Goal: Task Accomplishment & Management: Manage account settings

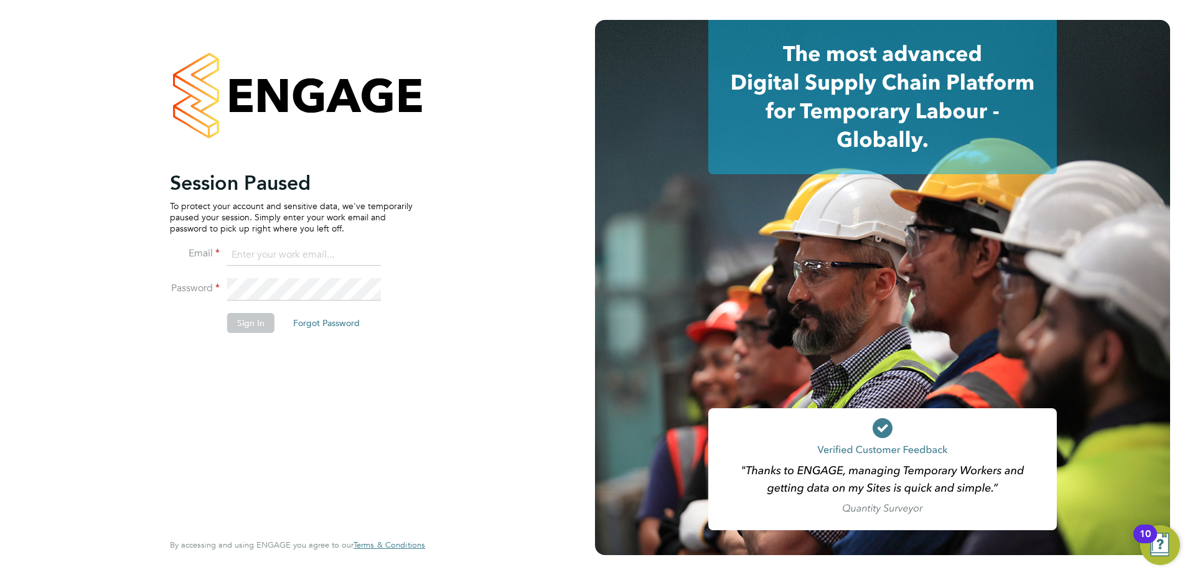
type input "pablo.afzal@vistry.co.uk"
click at [246, 332] on button "Sign In" at bounding box center [250, 323] width 47 height 20
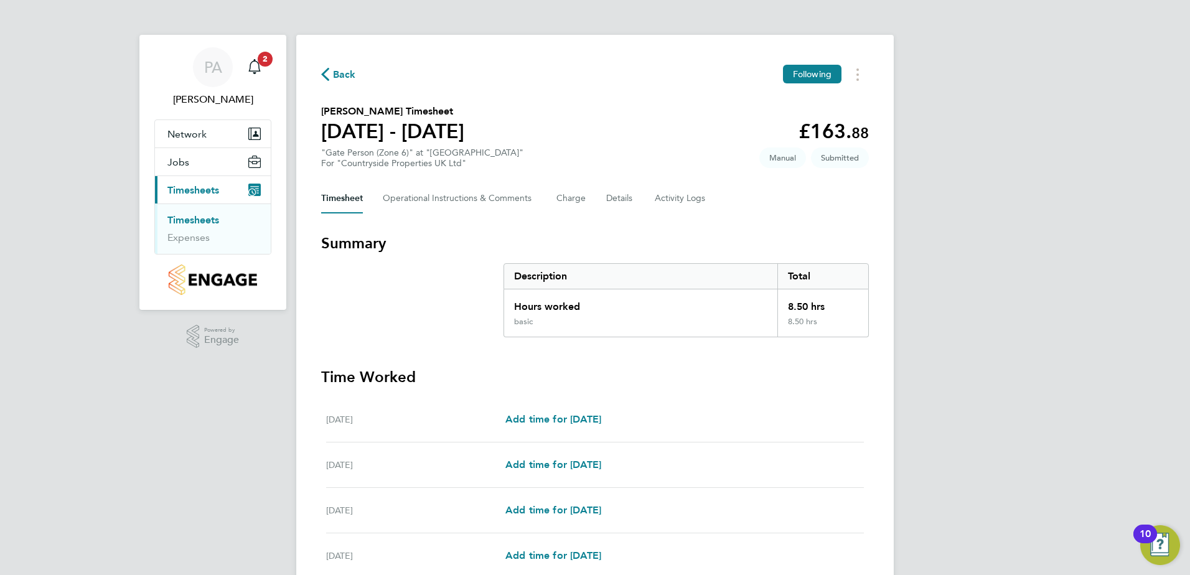
click at [213, 218] on link "Timesheets" at bounding box center [193, 220] width 52 height 12
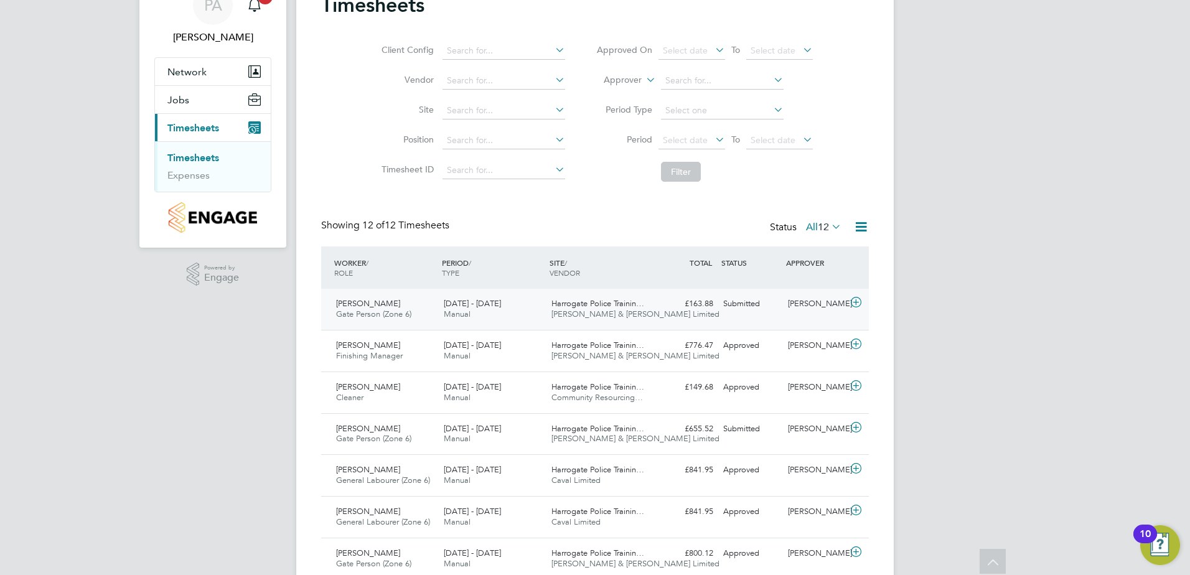
click at [538, 321] on div "18 - 24 Aug 2025 Manual" at bounding box center [493, 309] width 108 height 31
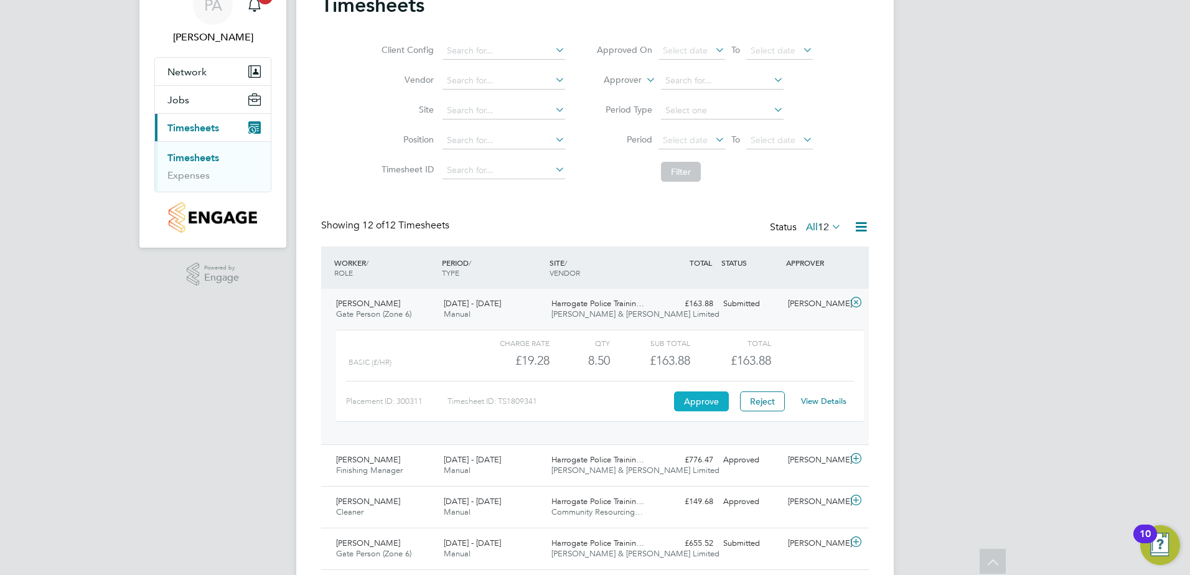
click at [720, 400] on button "Approve" at bounding box center [701, 401] width 55 height 20
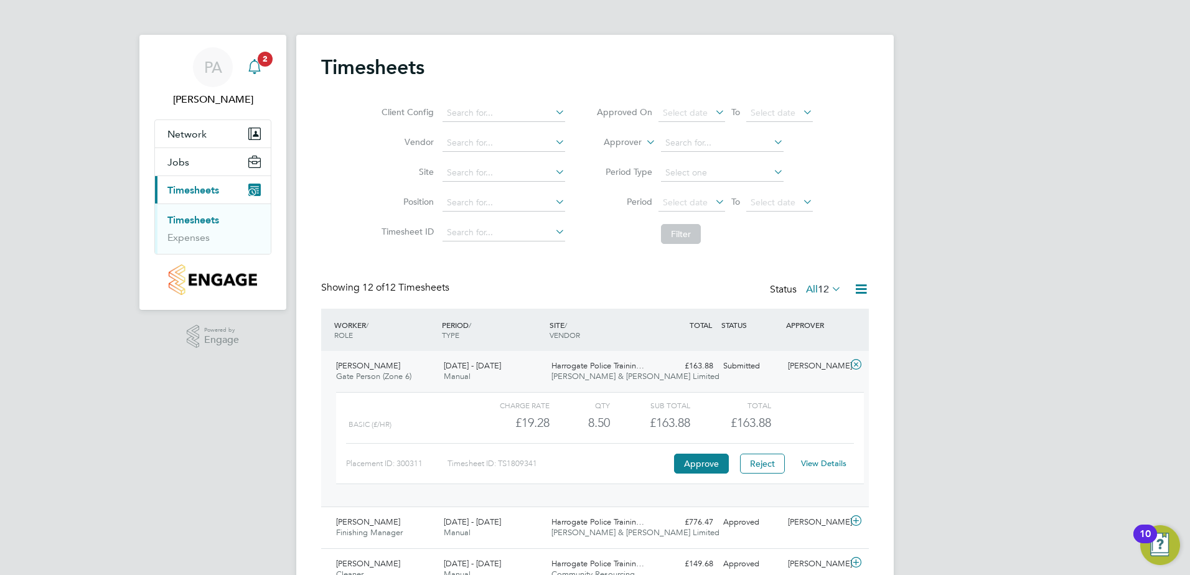
click at [258, 73] on icon "Main navigation" at bounding box center [254, 66] width 15 height 15
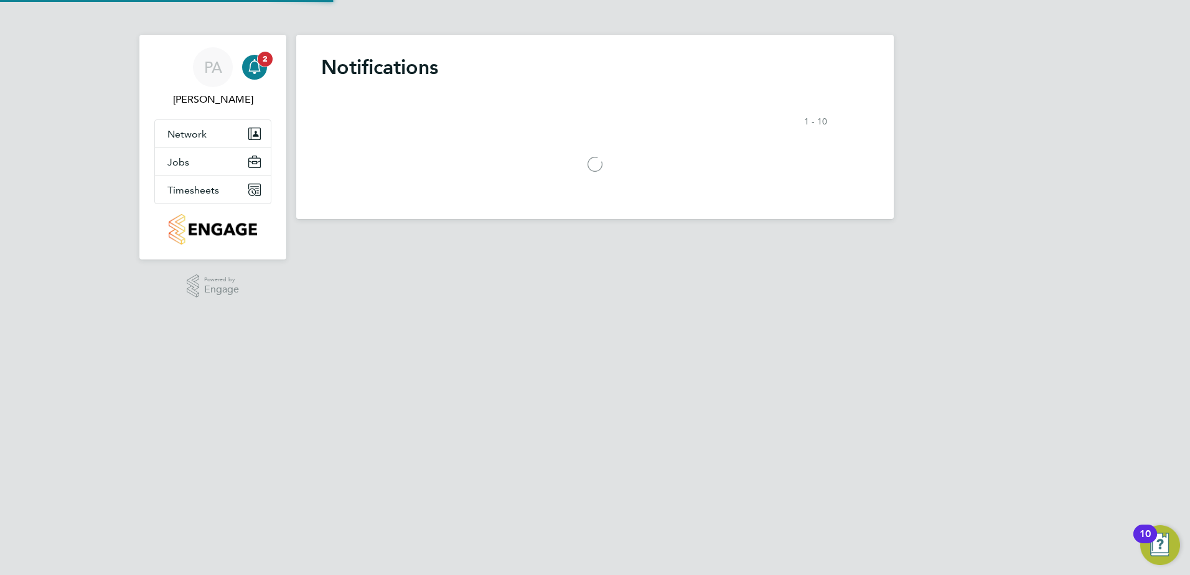
click at [264, 62] on span "2" at bounding box center [265, 59] width 15 height 15
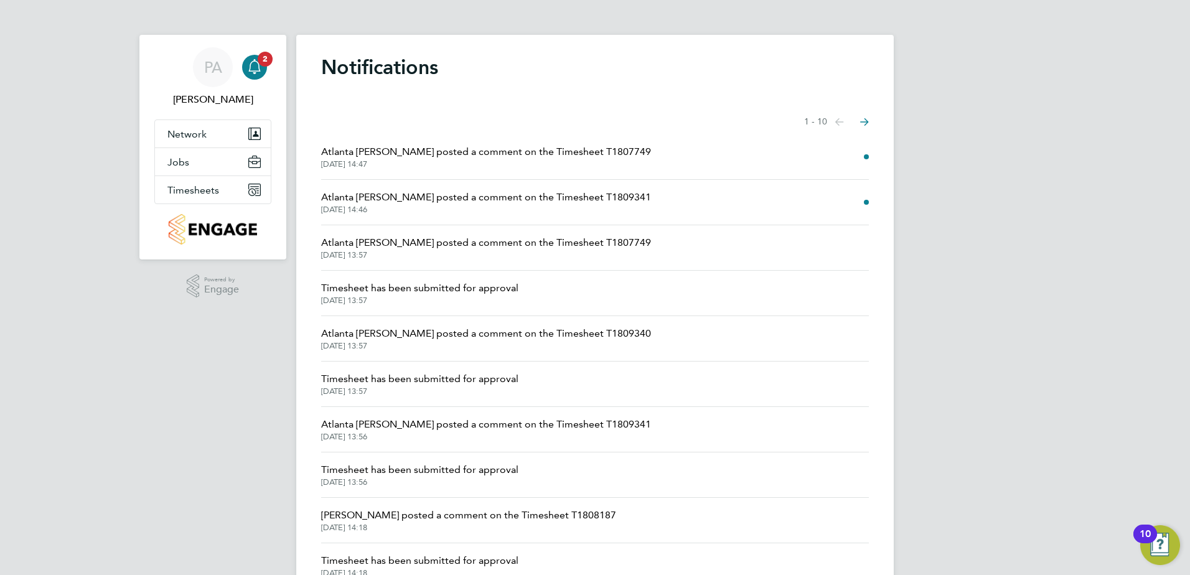
click at [552, 202] on span "Atlanta Kereisaite posted a comment on the Timesheet T1809341" at bounding box center [486, 197] width 330 height 15
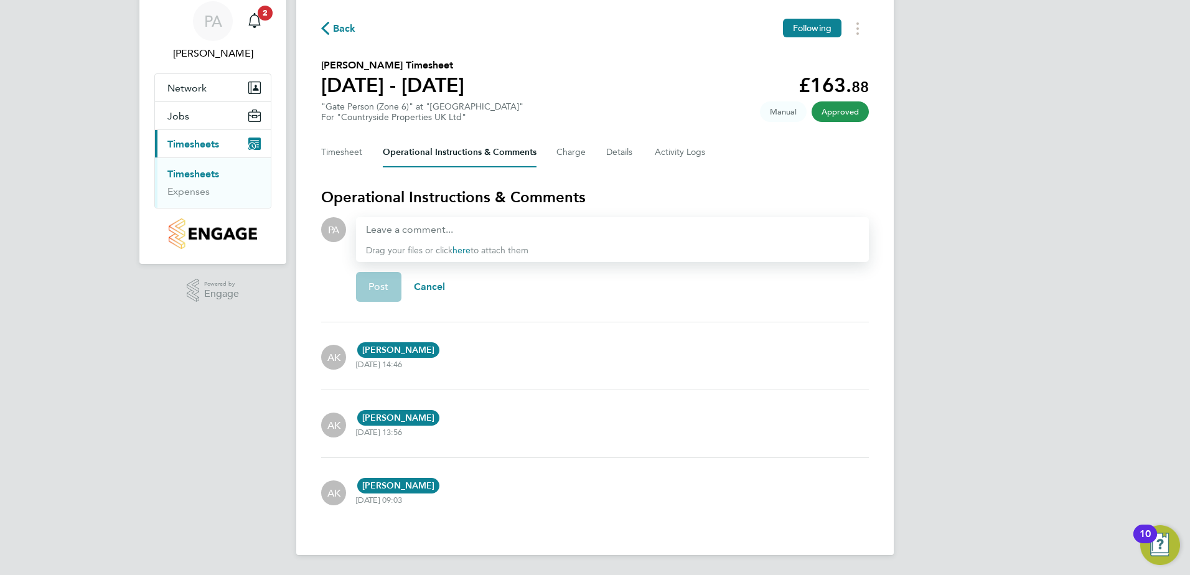
click at [1058, 305] on div "PA Pablo Afzal Notifications 2 Applications: Network Team Members Sites Jobs Va…" at bounding box center [595, 264] width 1190 height 621
click at [339, 148] on button "Timesheet" at bounding box center [342, 153] width 42 height 30
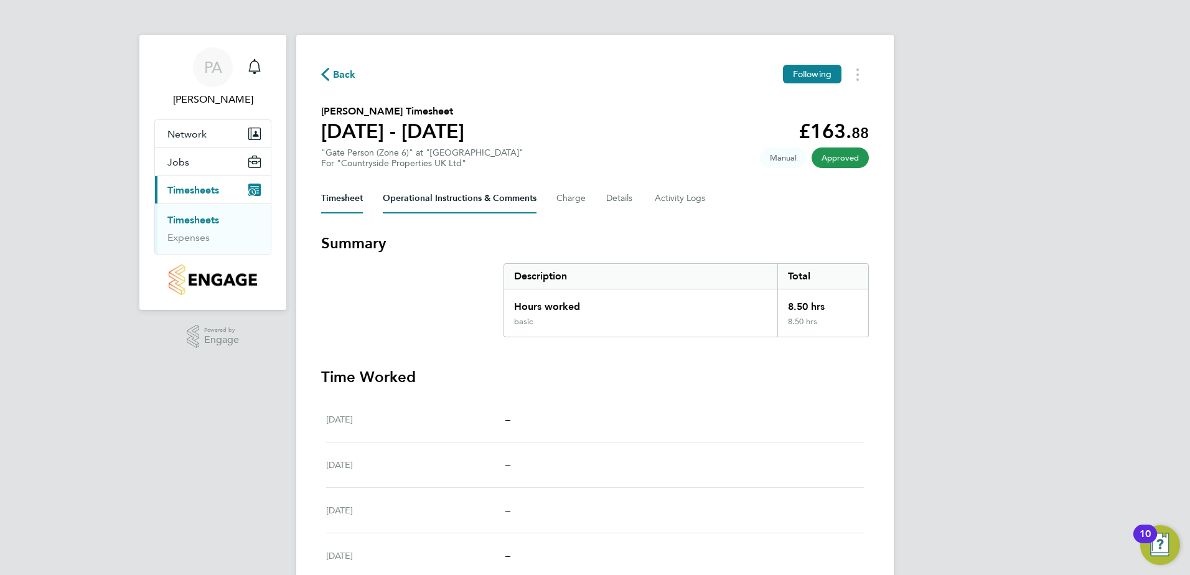
click at [459, 200] on Comments-tab "Operational Instructions & Comments" at bounding box center [460, 199] width 154 height 30
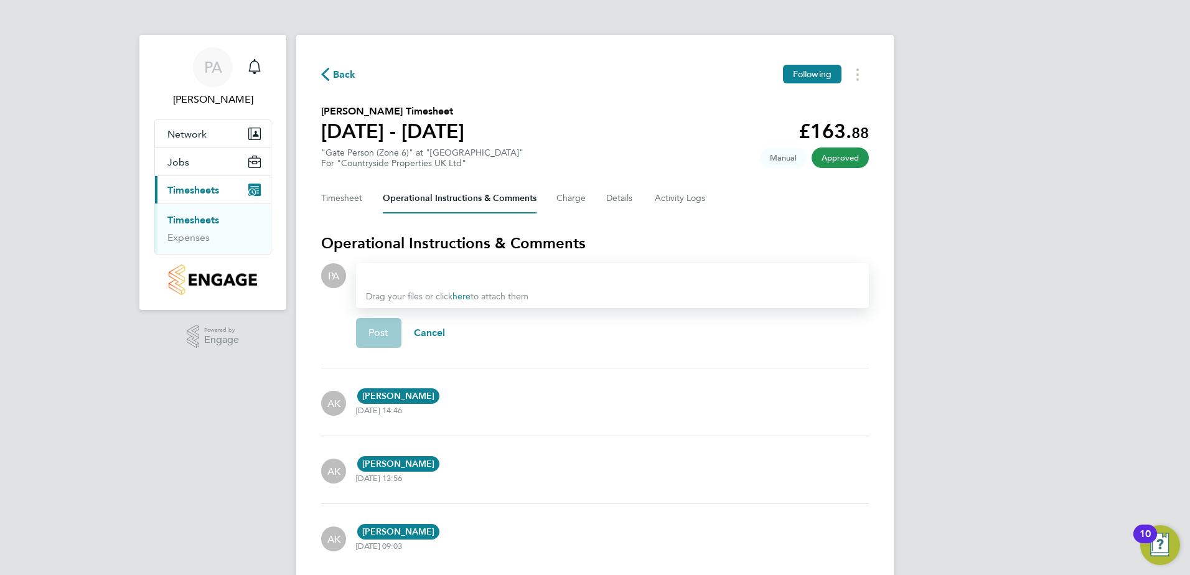
click at [214, 217] on link "Timesheets" at bounding box center [193, 220] width 52 height 12
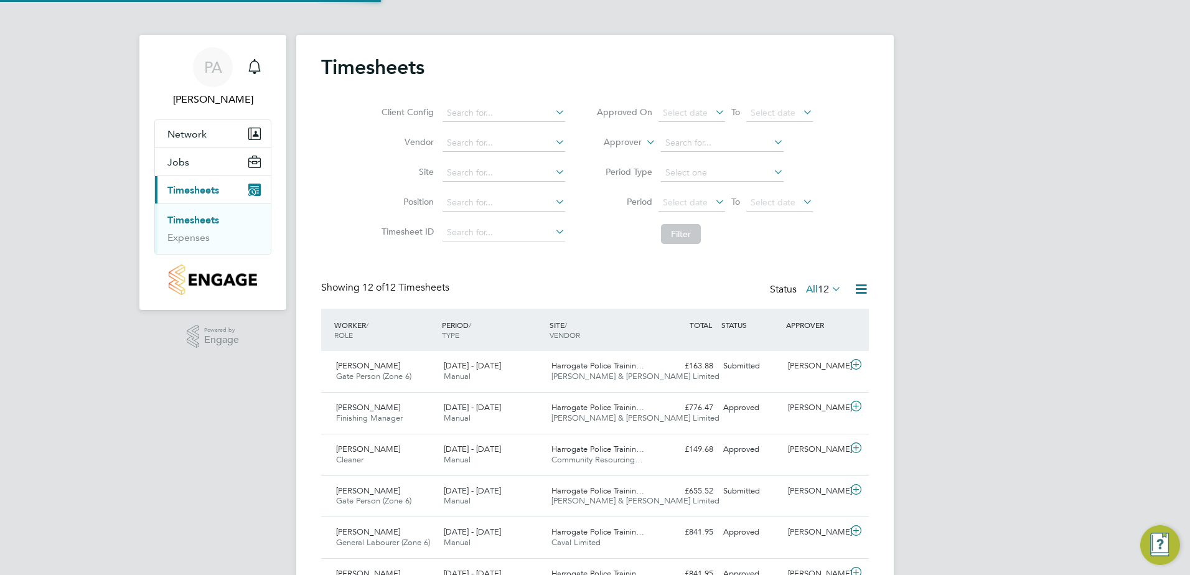
scroll to position [32, 108]
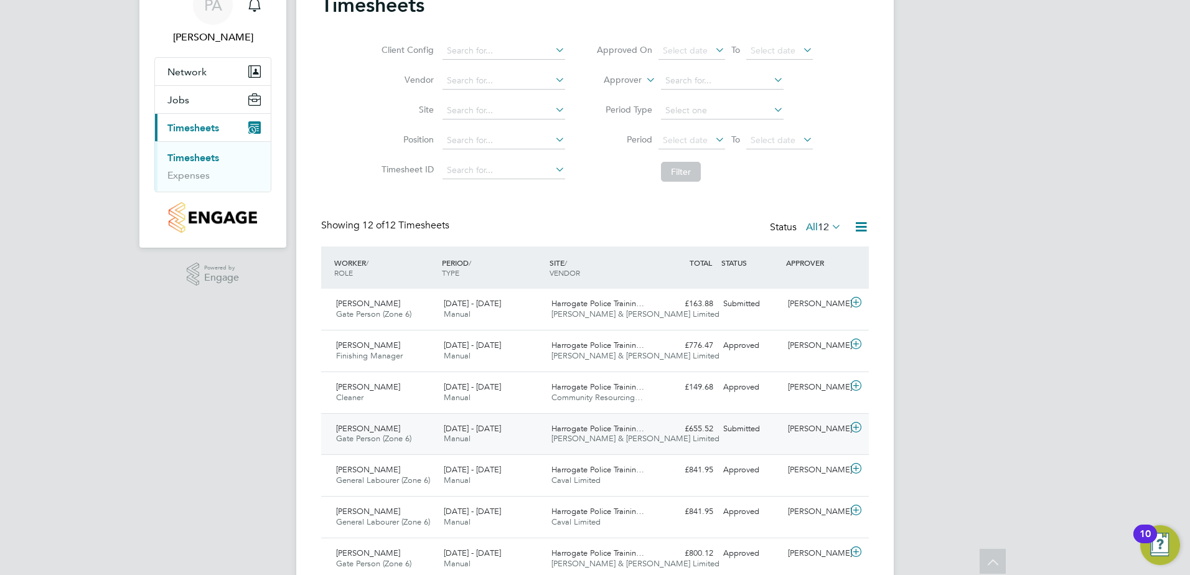
click at [734, 442] on div "Meron Tareke Gate Person (Zone 6) 18 - 24 Aug 2025 18 - 24 Aug 2025 Manual Harr…" at bounding box center [595, 434] width 548 height 42
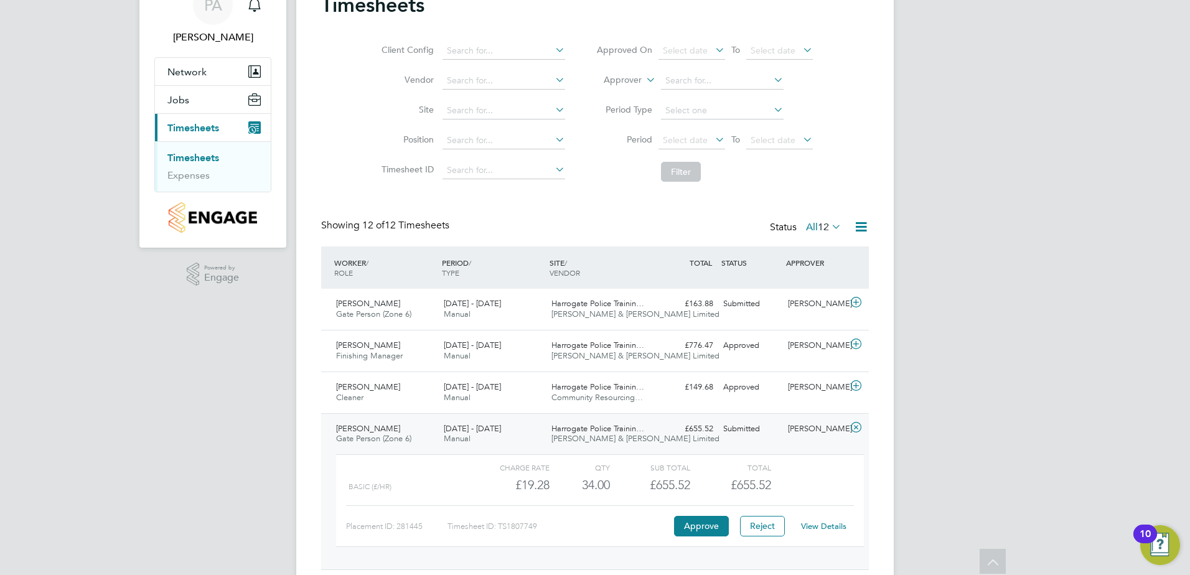
click at [828, 530] on link "View Details" at bounding box center [823, 526] width 45 height 11
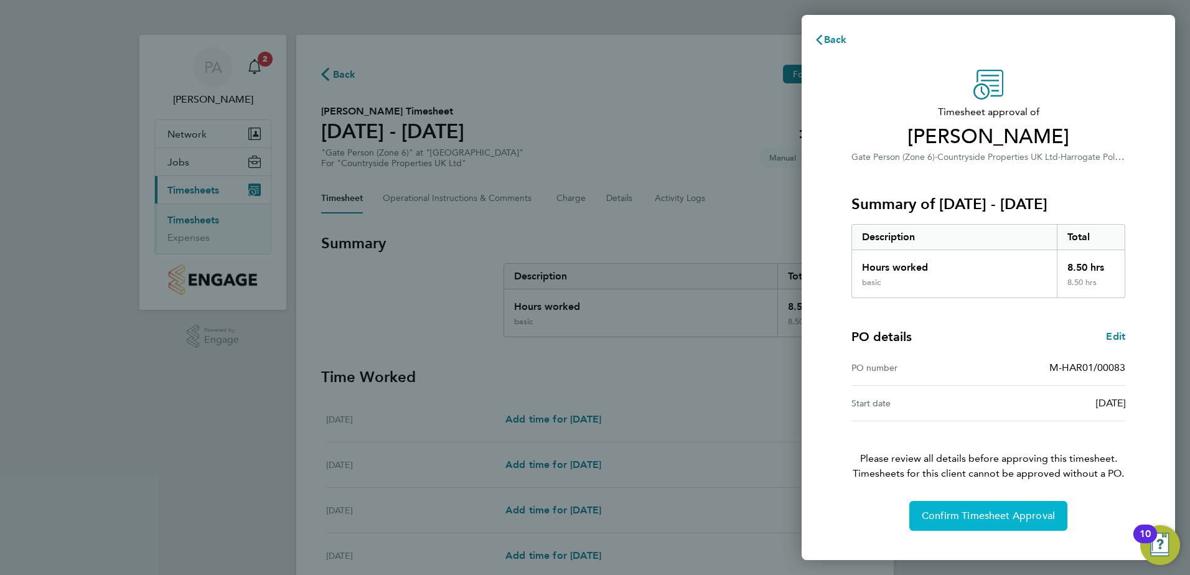
click at [962, 516] on span "Confirm Timesheet Approval" at bounding box center [987, 516] width 133 height 12
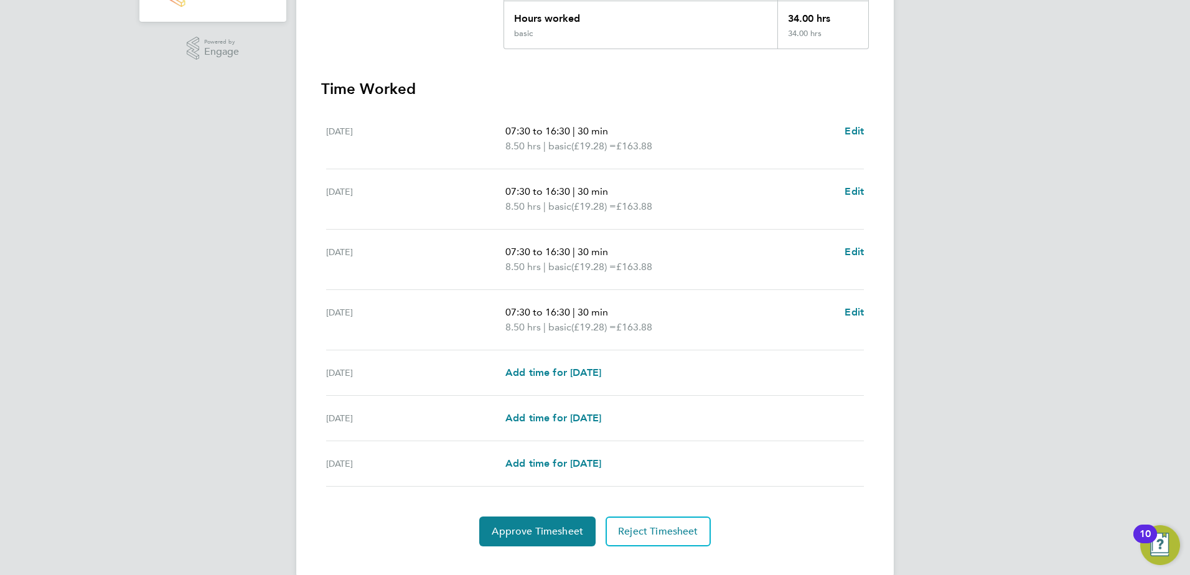
scroll to position [309, 0]
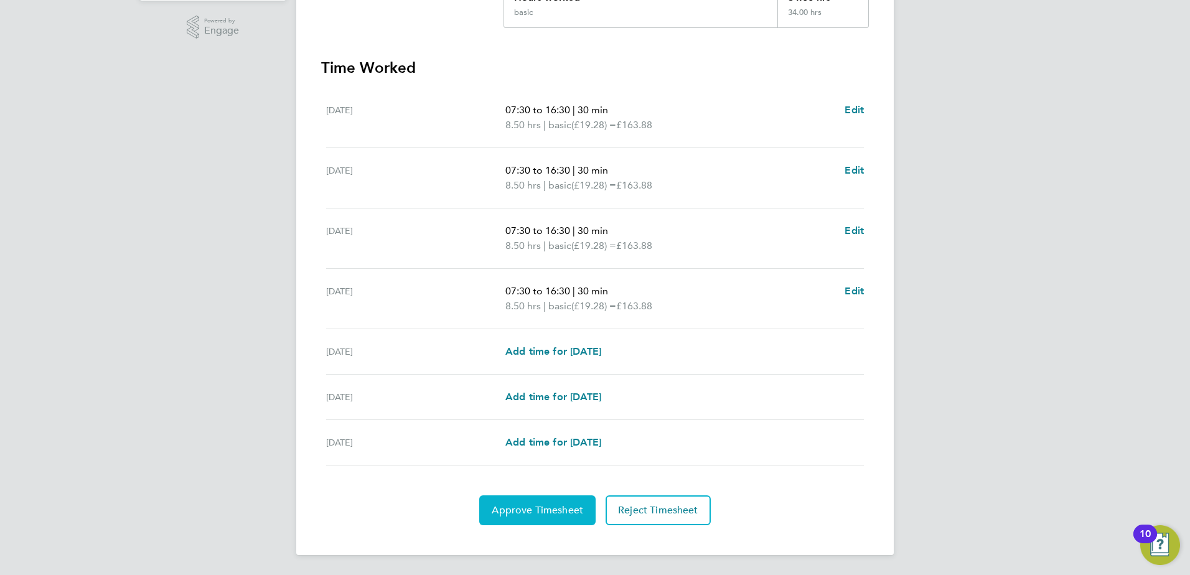
click at [546, 515] on span "Approve Timesheet" at bounding box center [537, 510] width 91 height 12
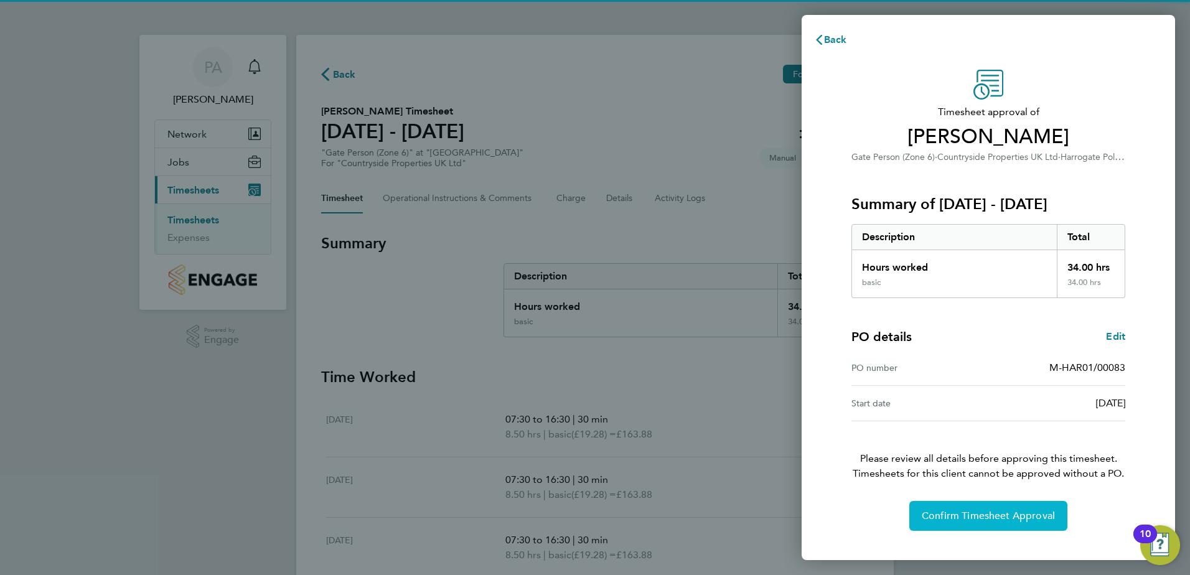
click at [999, 516] on span "Confirm Timesheet Approval" at bounding box center [987, 516] width 133 height 12
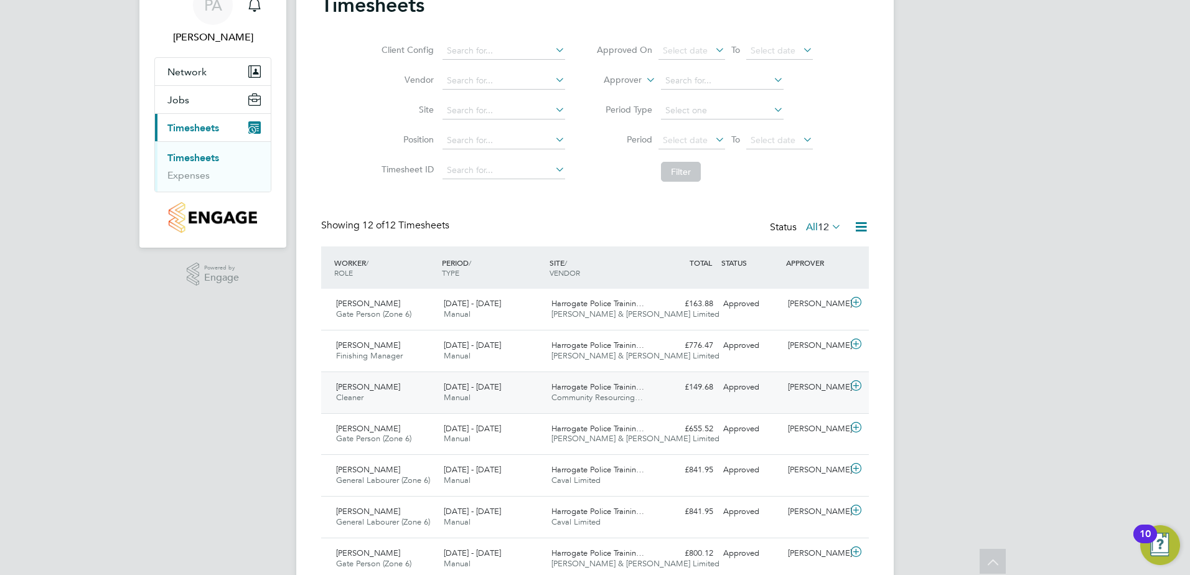
click at [704, 386] on div "£149.68 Approved" at bounding box center [685, 387] width 65 height 21
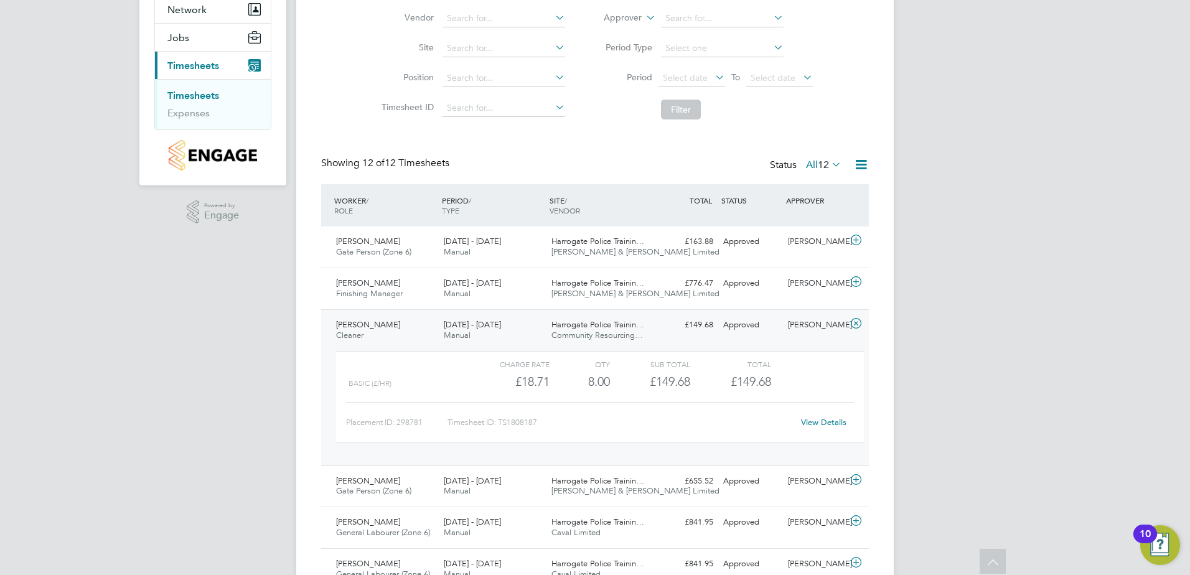
click at [826, 414] on div "View Details" at bounding box center [823, 423] width 61 height 20
click at [825, 419] on link "View Details" at bounding box center [823, 422] width 45 height 11
